Goal: Information Seeking & Learning: Learn about a topic

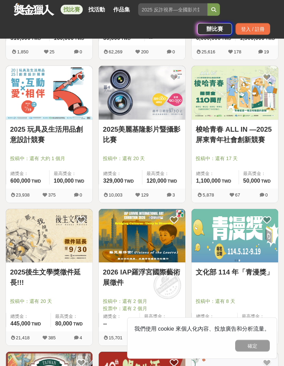
scroll to position [817, 0]
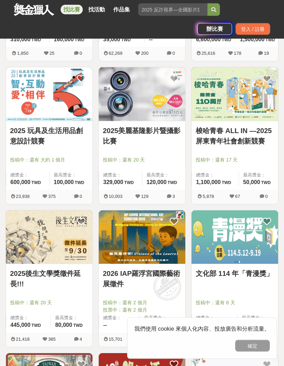
click at [135, 242] on img at bounding box center [142, 237] width 87 height 53
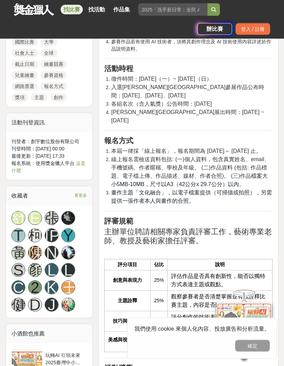
scroll to position [660, 0]
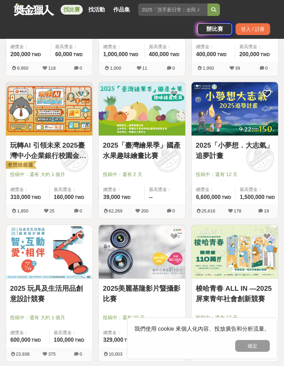
scroll to position [818, 0]
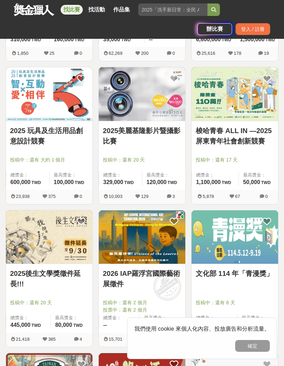
click at [31, 135] on link "2025 玩具及生活用品創意設計競賽" at bounding box center [49, 135] width 78 height 21
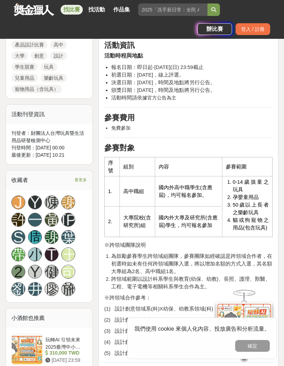
scroll to position [398, 0]
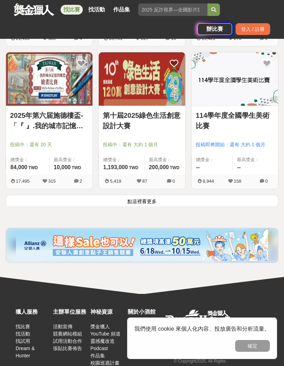
scroll to position [1133, 0]
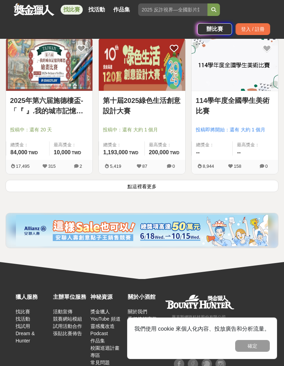
click at [33, 186] on button "點這裡看更多" at bounding box center [142, 186] width 273 height 12
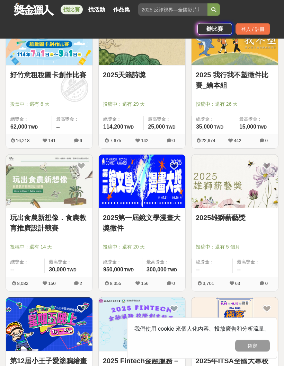
scroll to position [1588, 0]
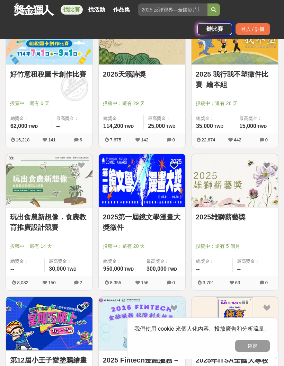
click at [25, 98] on div at bounding box center [51, 93] width 82 height 8
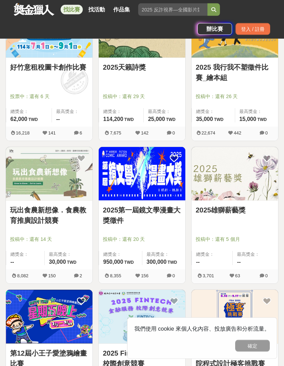
scroll to position [1609, 0]
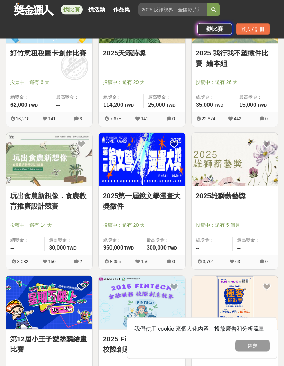
click at [38, 113] on div "好竹意租稅圖卡創作比賽 投票中：還有 6 天 總獎金： 62,000 62,000 TWD 最高獎金： --" at bounding box center [49, 78] width 87 height 69
click at [23, 66] on div "好竹意租稅圖卡創作比賽" at bounding box center [49, 57] width 78 height 18
click at [46, 86] on span "投票中：還有 6 天" at bounding box center [49, 82] width 78 height 7
click at [36, 59] on link "好竹意租稅圖卡創作比賽" at bounding box center [49, 53] width 78 height 10
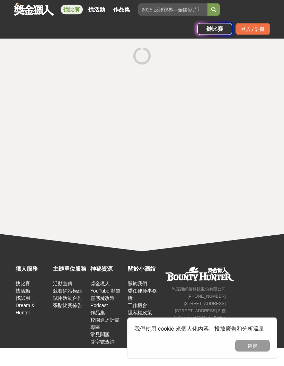
scroll to position [40, 0]
click at [35, 126] on div at bounding box center [142, 143] width 284 height 215
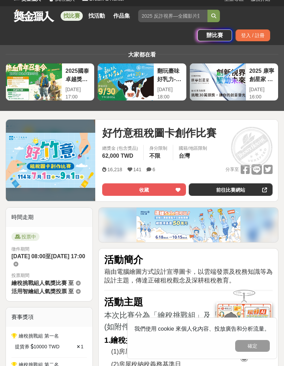
scroll to position [0, 0]
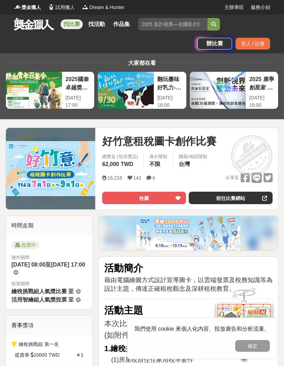
click at [213, 195] on link "前往比賽網站" at bounding box center [231, 198] width 84 height 12
